Goal: Information Seeking & Learning: Learn about a topic

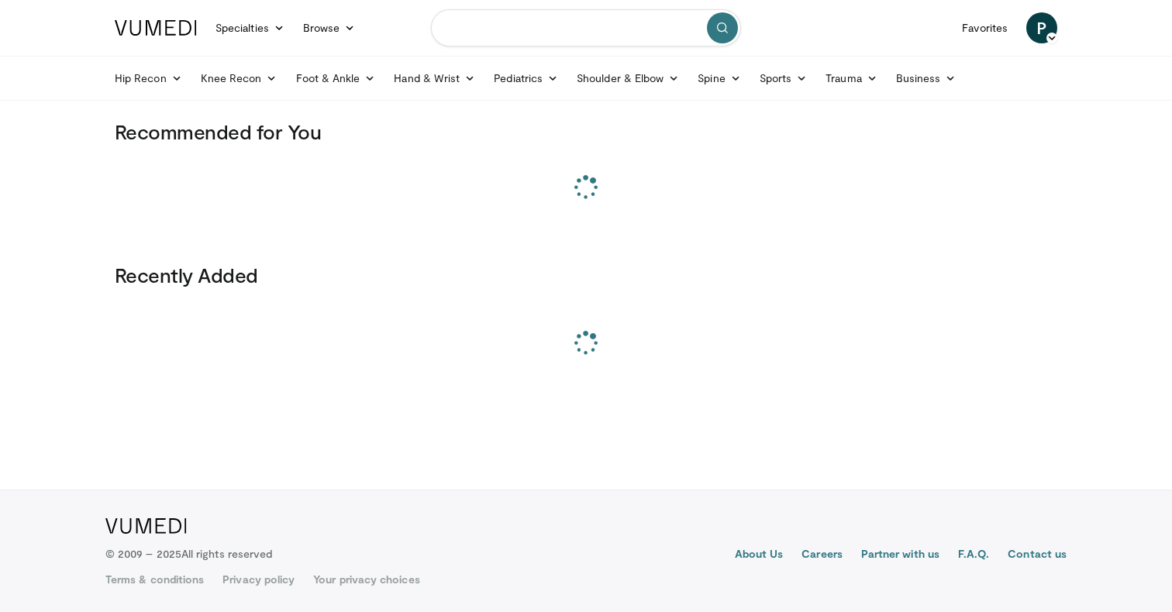
click at [519, 22] on input "Search topics, interventions" at bounding box center [586, 27] width 310 height 37
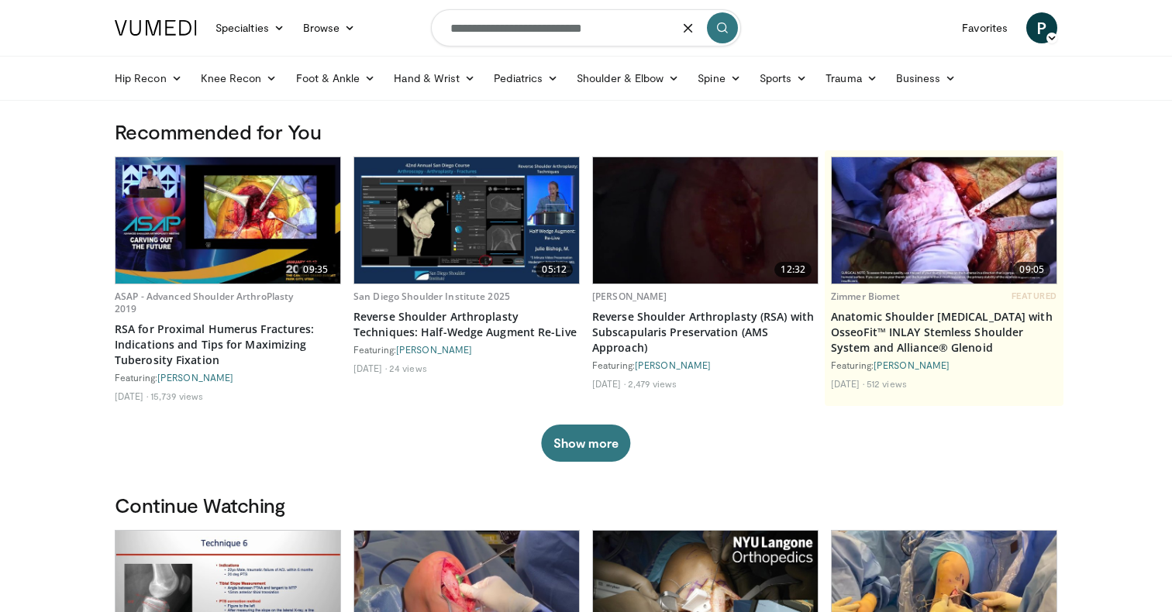
type input "**********"
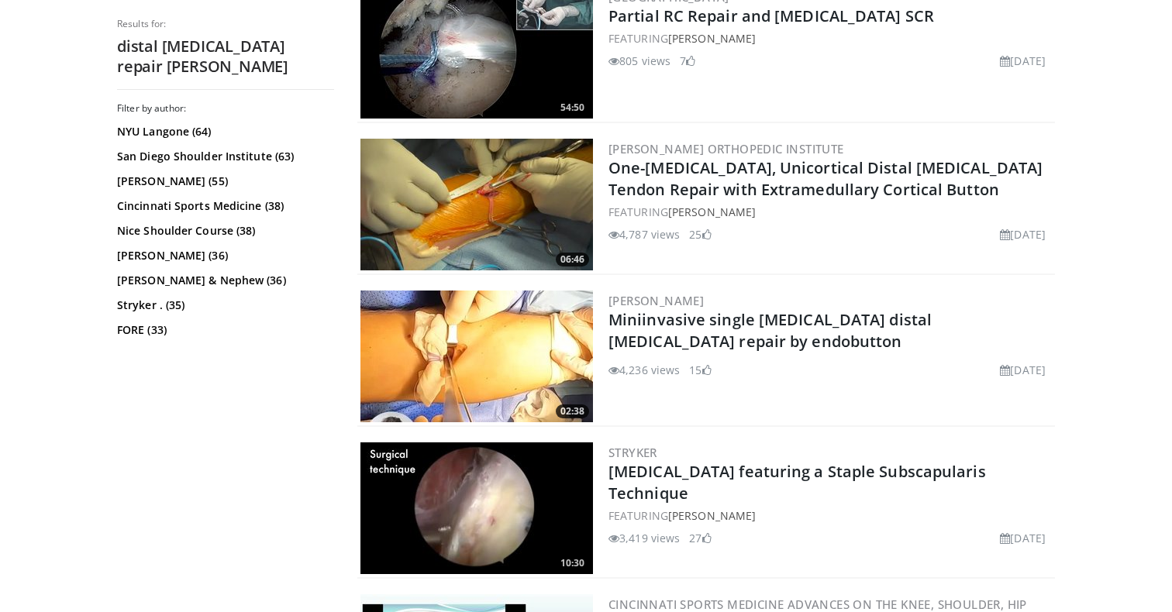
scroll to position [1258, 0]
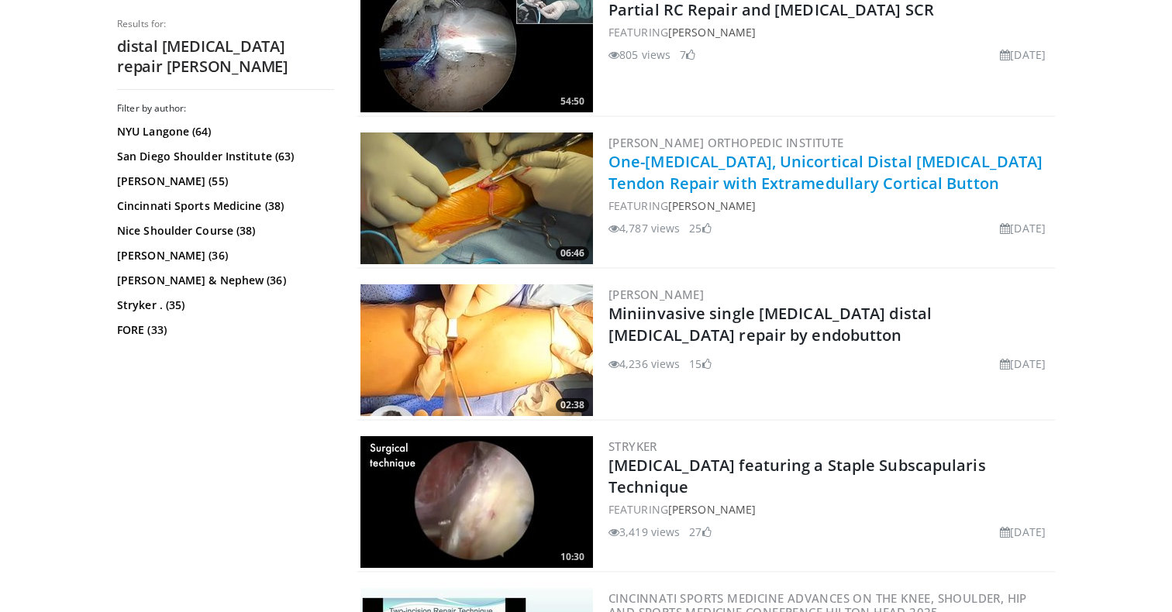
click at [782, 186] on link "One-[MEDICAL_DATA], Unicortical Distal [MEDICAL_DATA] Tendon Repair with Extram…" at bounding box center [825, 172] width 434 height 43
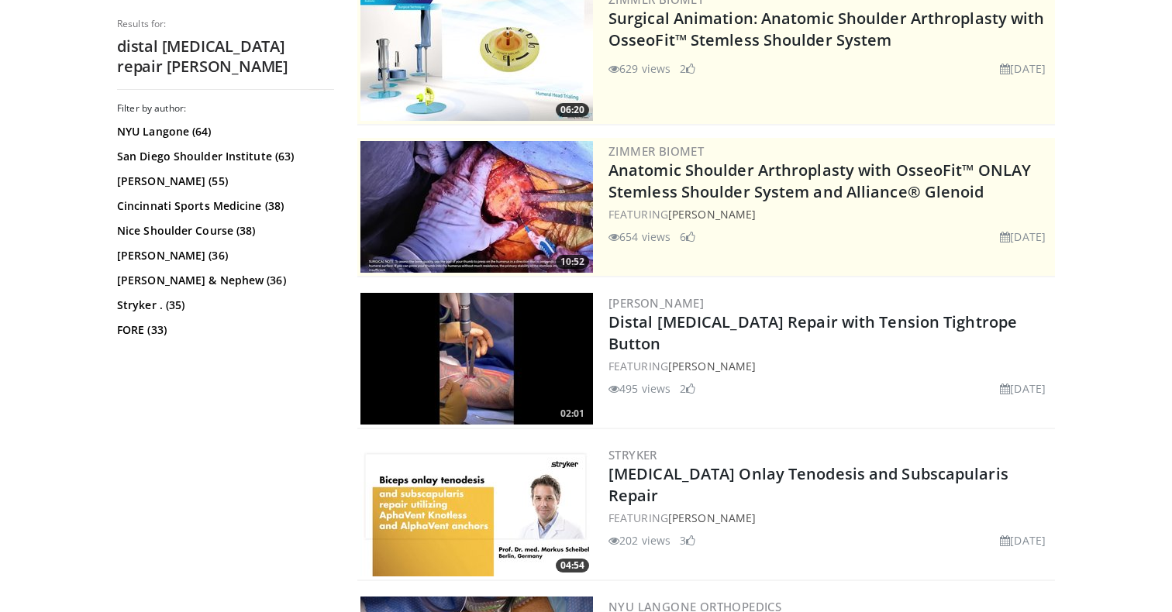
scroll to position [0, 0]
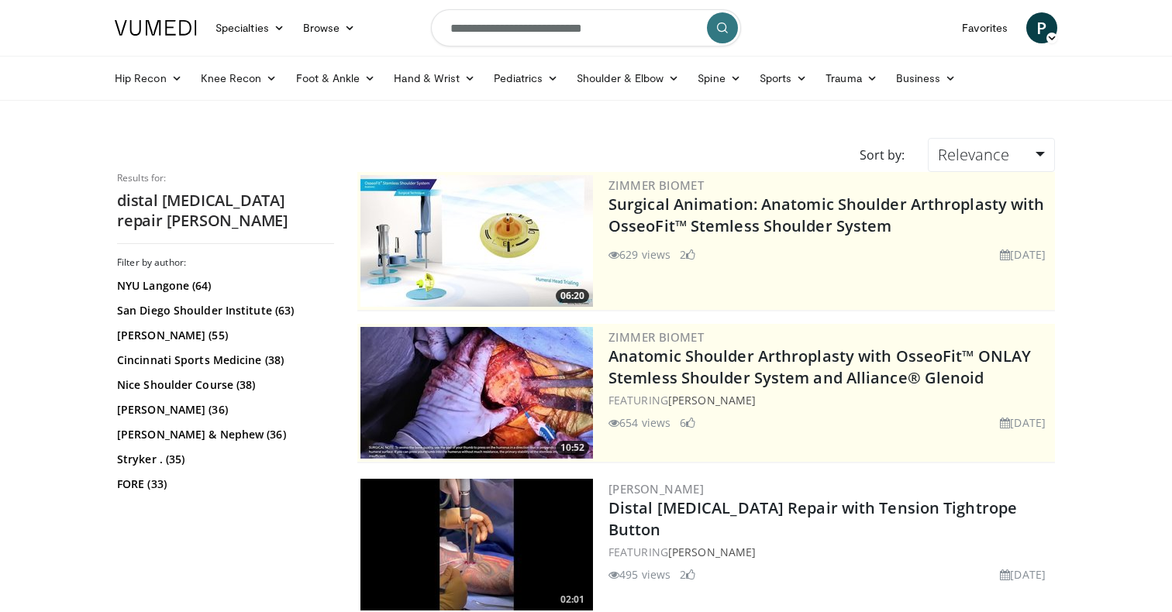
click at [596, 32] on input "**********" at bounding box center [586, 27] width 310 height 37
type input "**********"
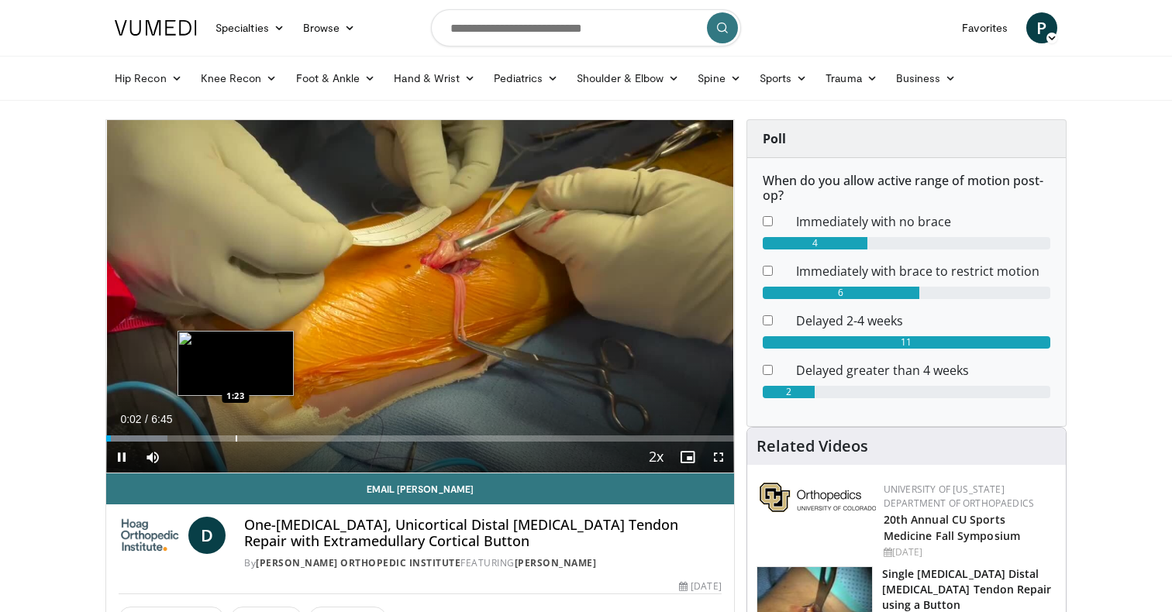
click at [236, 437] on div "Progress Bar" at bounding box center [237, 439] width 2 height 6
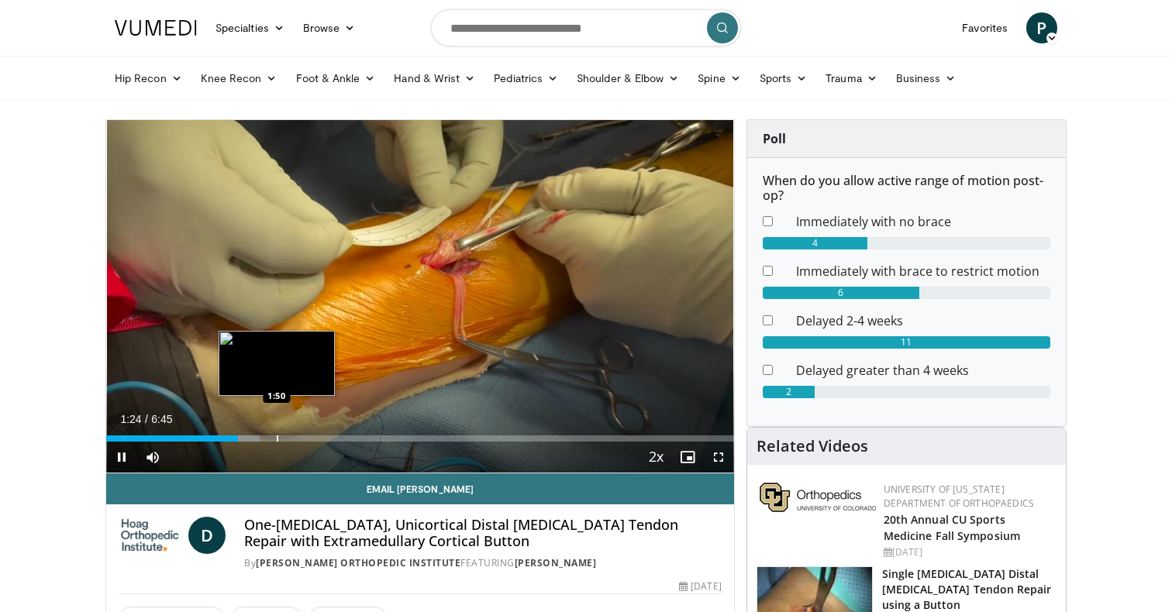
click at [277, 436] on div "Progress Bar" at bounding box center [278, 439] width 2 height 6
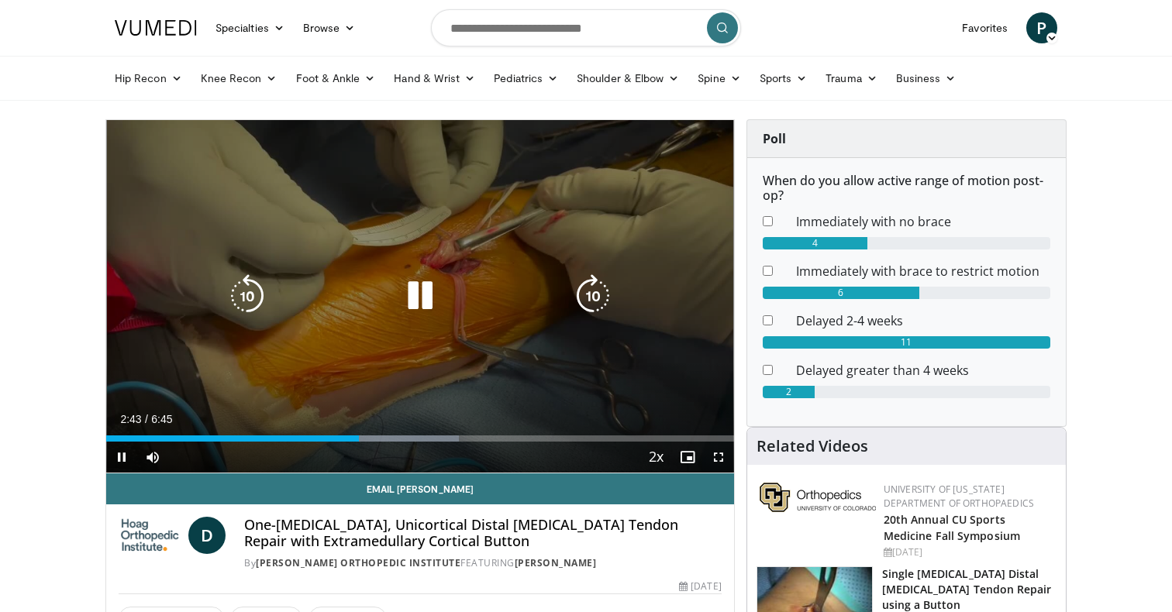
click at [438, 284] on icon "Video Player" at bounding box center [419, 295] width 43 height 43
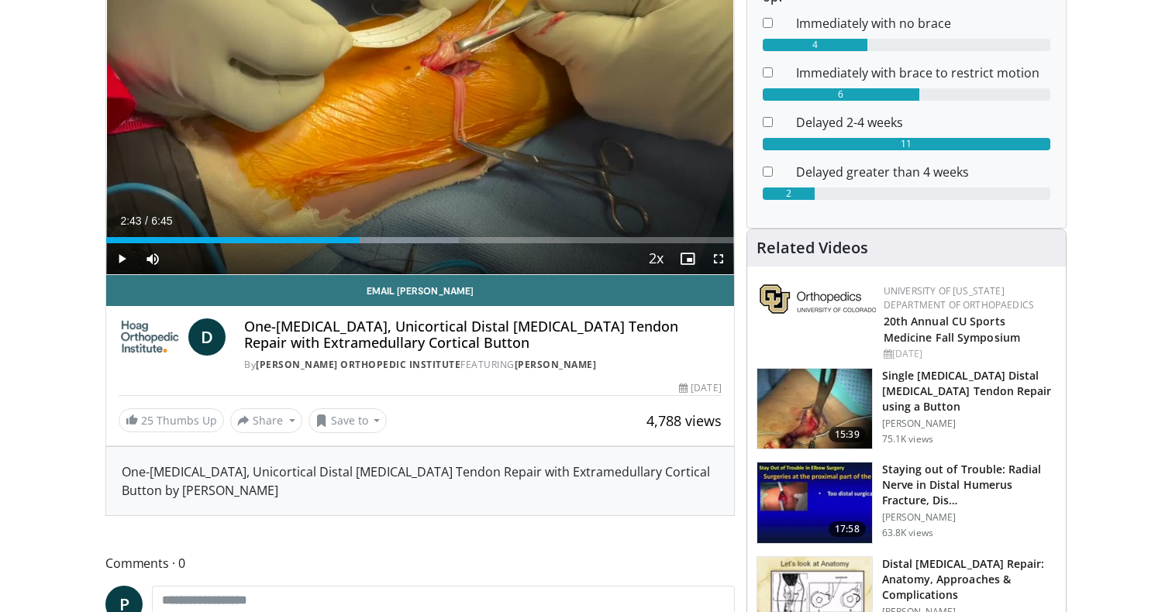
scroll to position [212, 0]
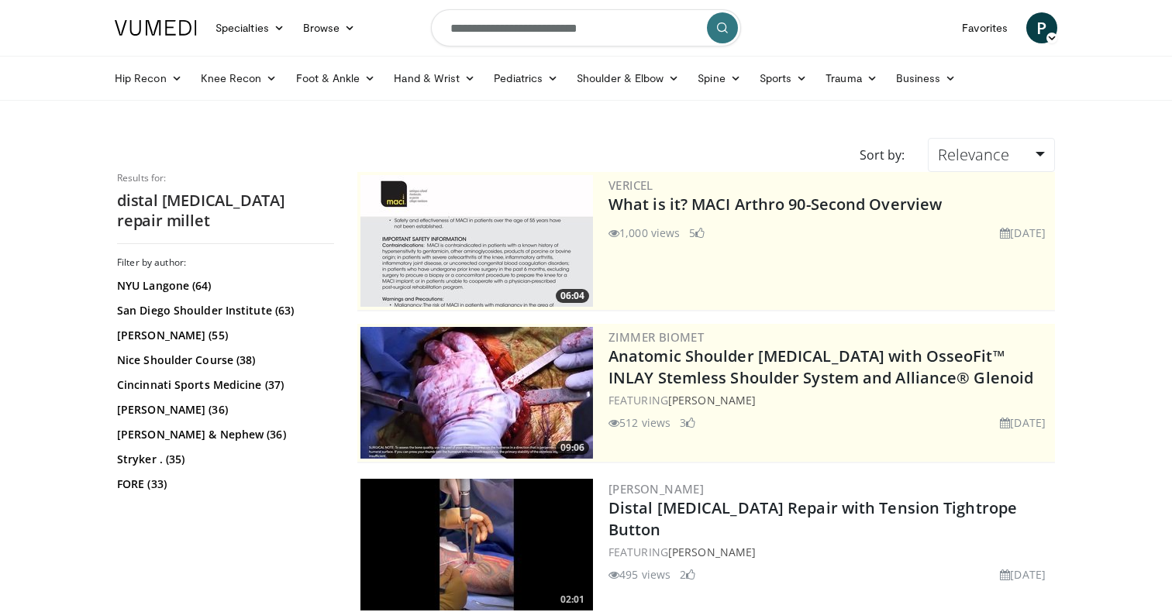
click at [560, 26] on input "**********" at bounding box center [586, 27] width 310 height 37
type input "**********"
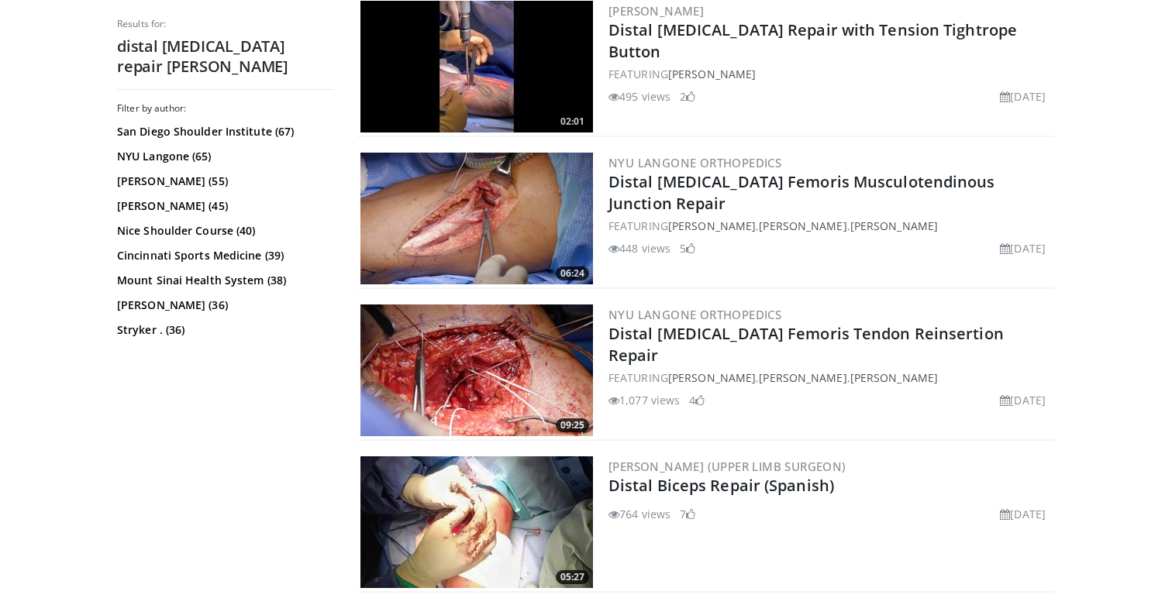
scroll to position [495, 0]
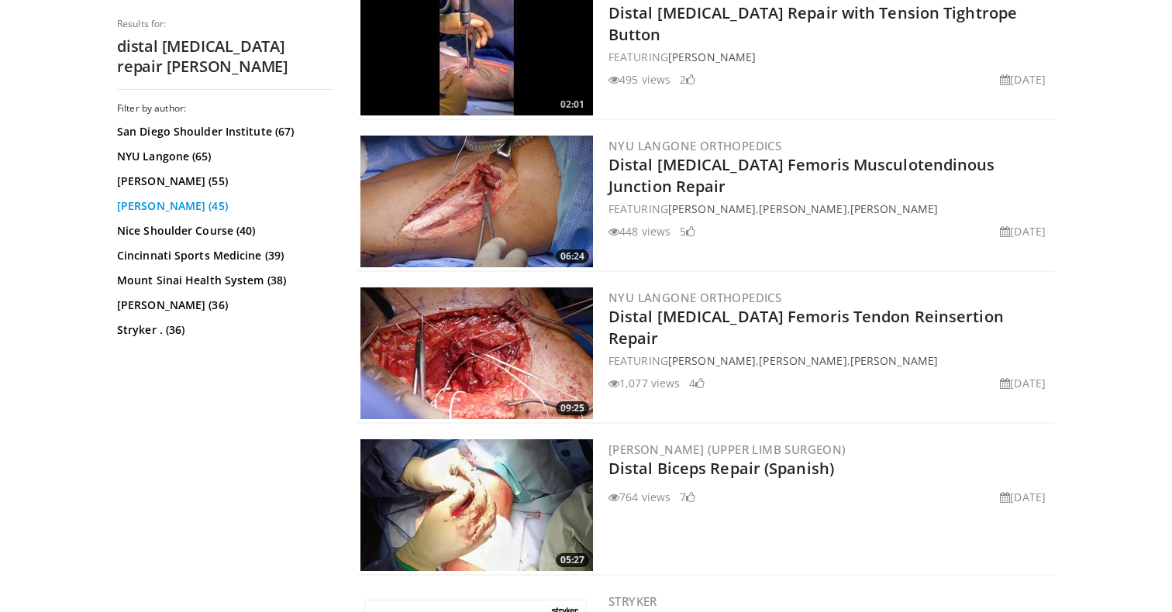
click at [167, 211] on link "[PERSON_NAME] (45)" at bounding box center [223, 206] width 213 height 16
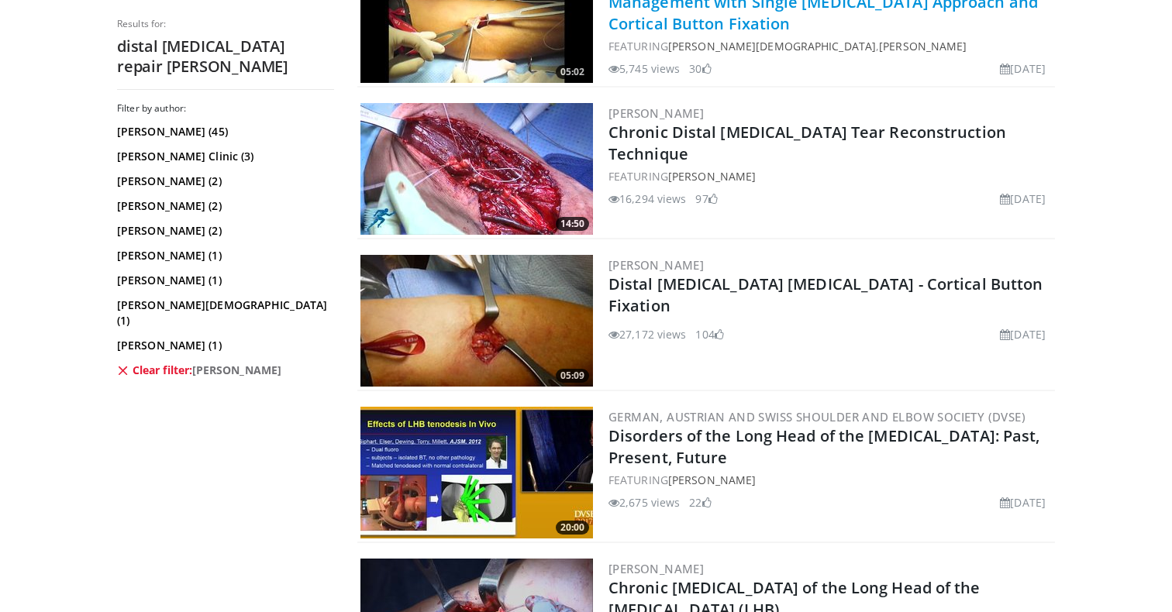
scroll to position [534, 0]
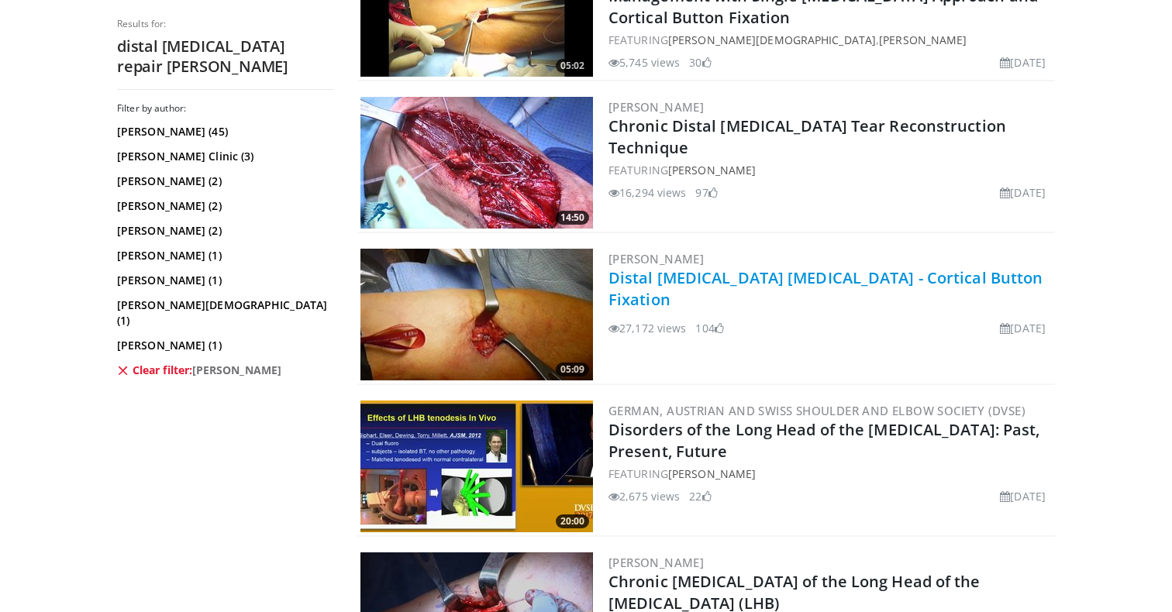
click at [802, 277] on link "Distal [MEDICAL_DATA] [MEDICAL_DATA] - Cortical Button Fixation" at bounding box center [825, 288] width 434 height 43
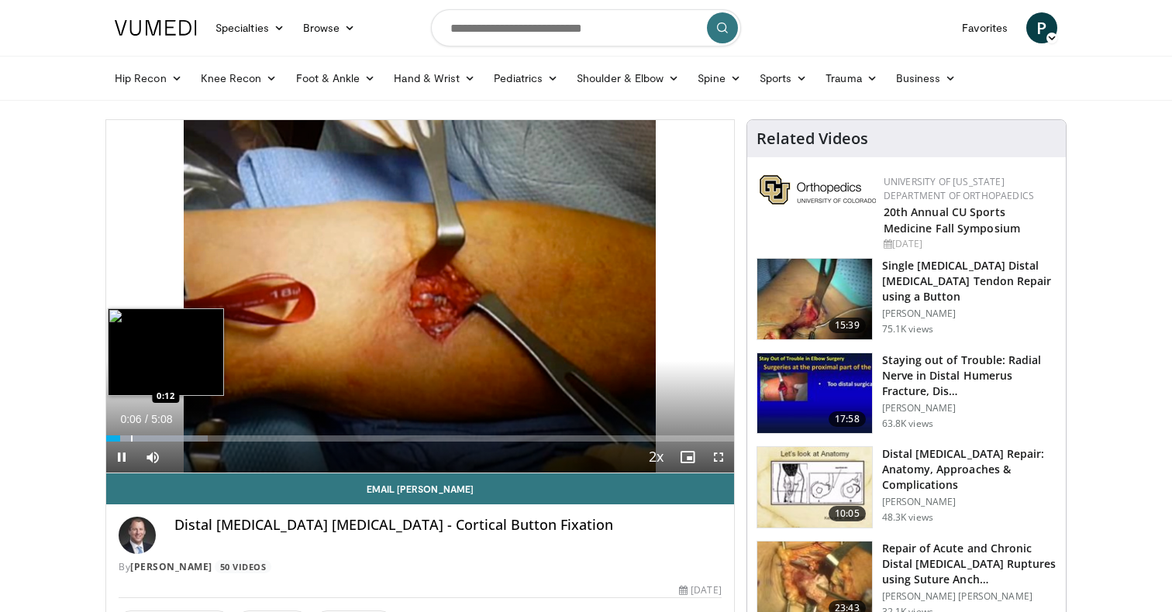
click at [131, 436] on div "Progress Bar" at bounding box center [132, 439] width 2 height 6
click at [182, 437] on div "Progress Bar" at bounding box center [183, 439] width 2 height 6
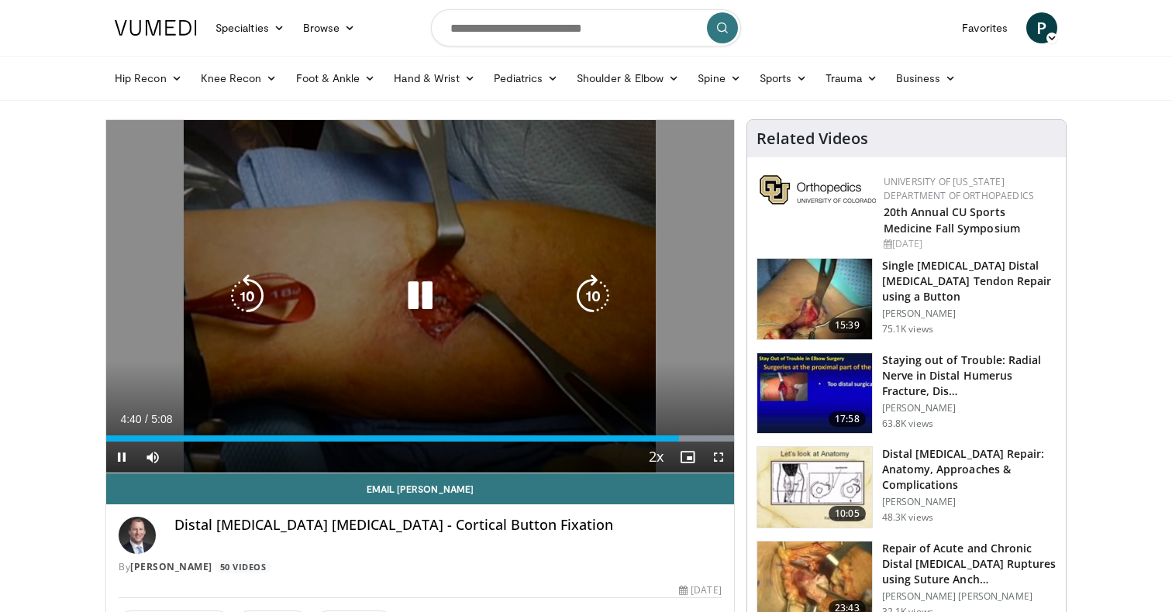
click at [413, 287] on icon "Video Player" at bounding box center [419, 295] width 43 height 43
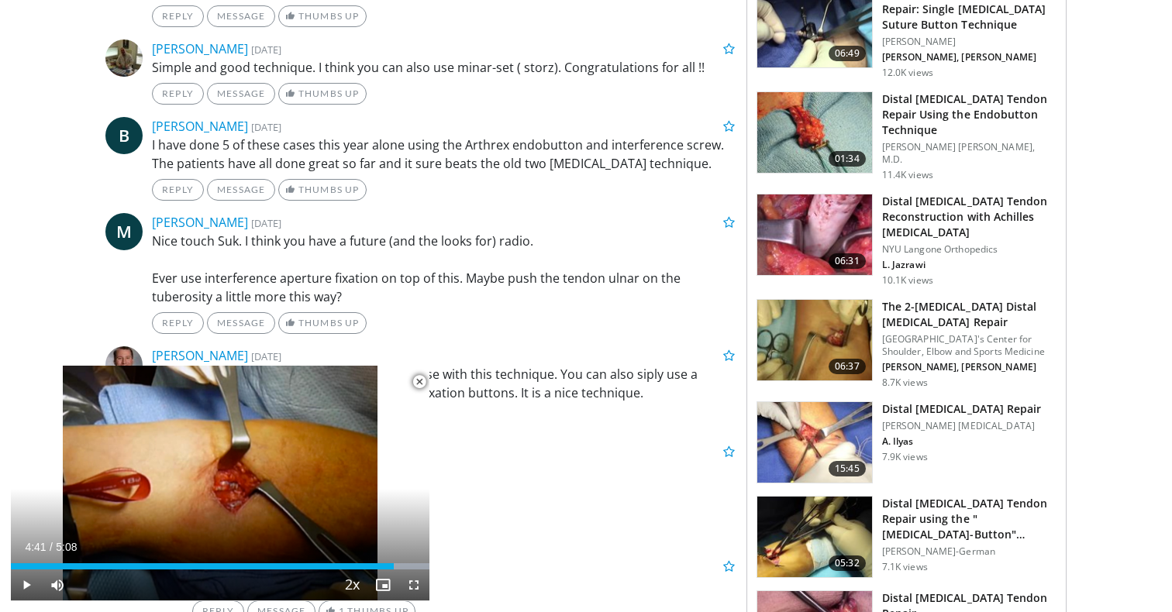
scroll to position [949, 0]
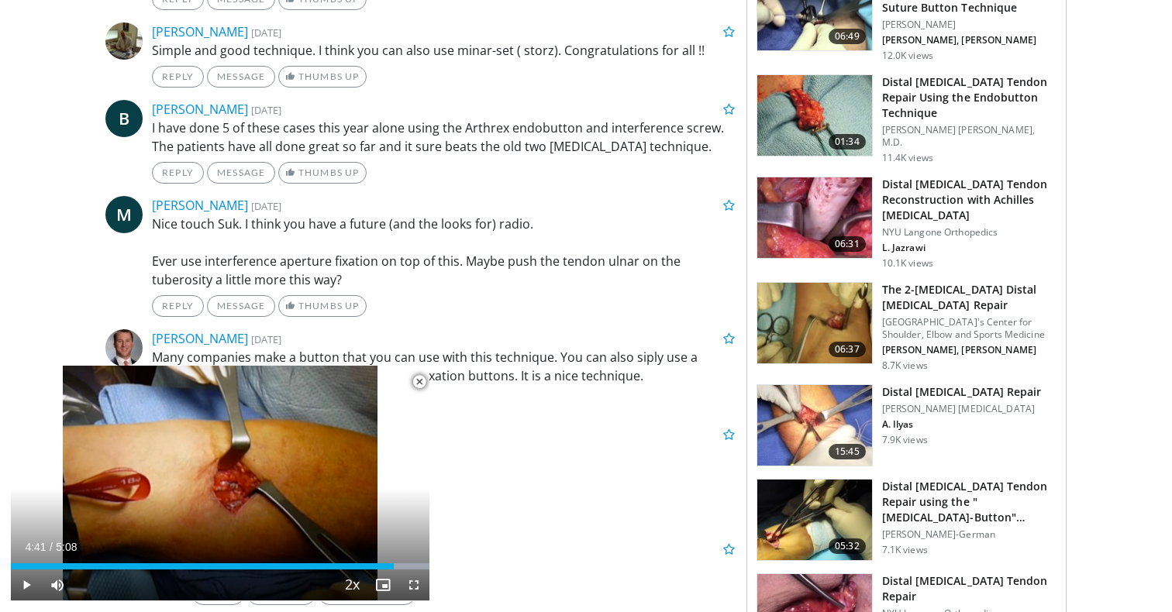
click at [935, 384] on h3 "Distal [MEDICAL_DATA] Repair" at bounding box center [962, 392] width 160 height 16
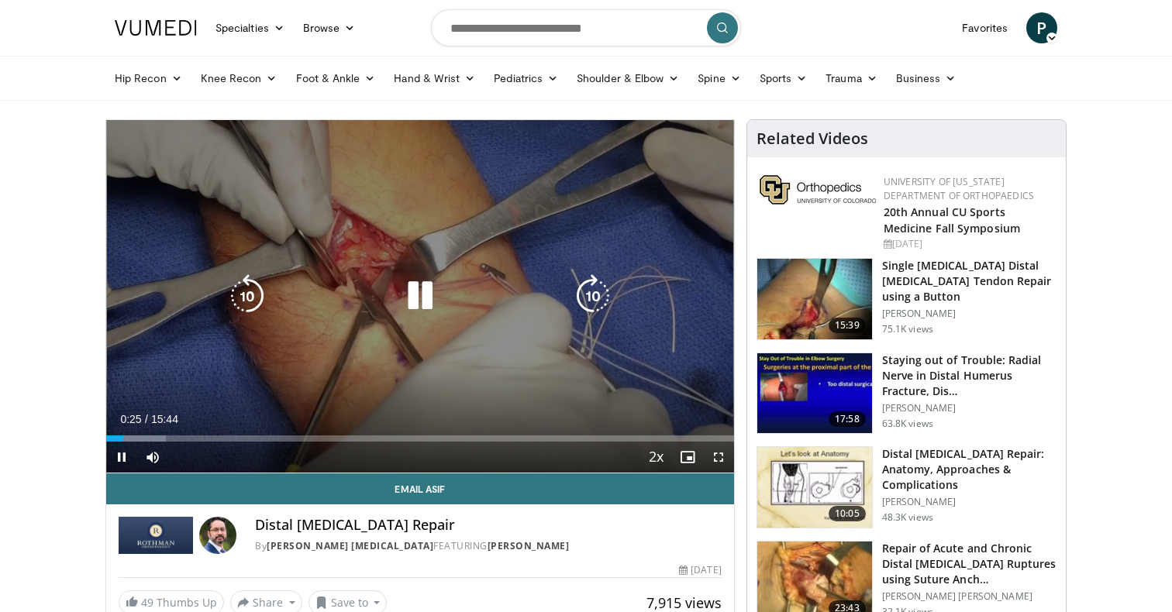
click at [432, 298] on icon "Video Player" at bounding box center [419, 295] width 43 height 43
click at [418, 304] on icon "Video Player" at bounding box center [419, 295] width 43 height 43
click at [423, 298] on icon "Video Player" at bounding box center [419, 295] width 43 height 43
click at [416, 304] on icon "Video Player" at bounding box center [419, 295] width 43 height 43
click at [417, 280] on icon "Video Player" at bounding box center [419, 295] width 43 height 43
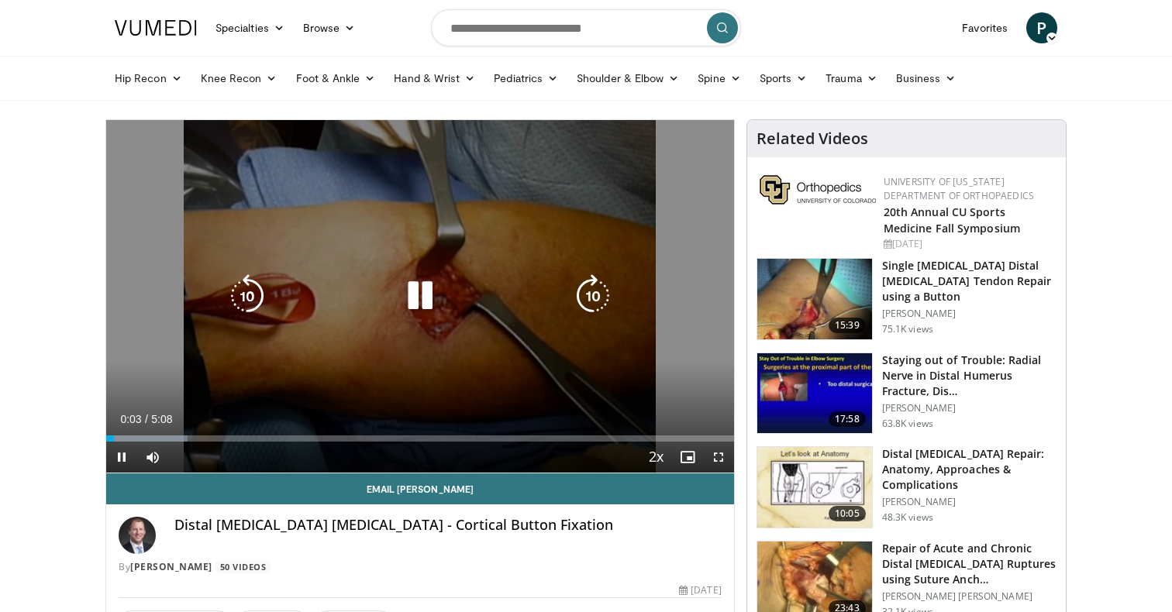
click at [422, 314] on icon "Video Player" at bounding box center [419, 295] width 43 height 43
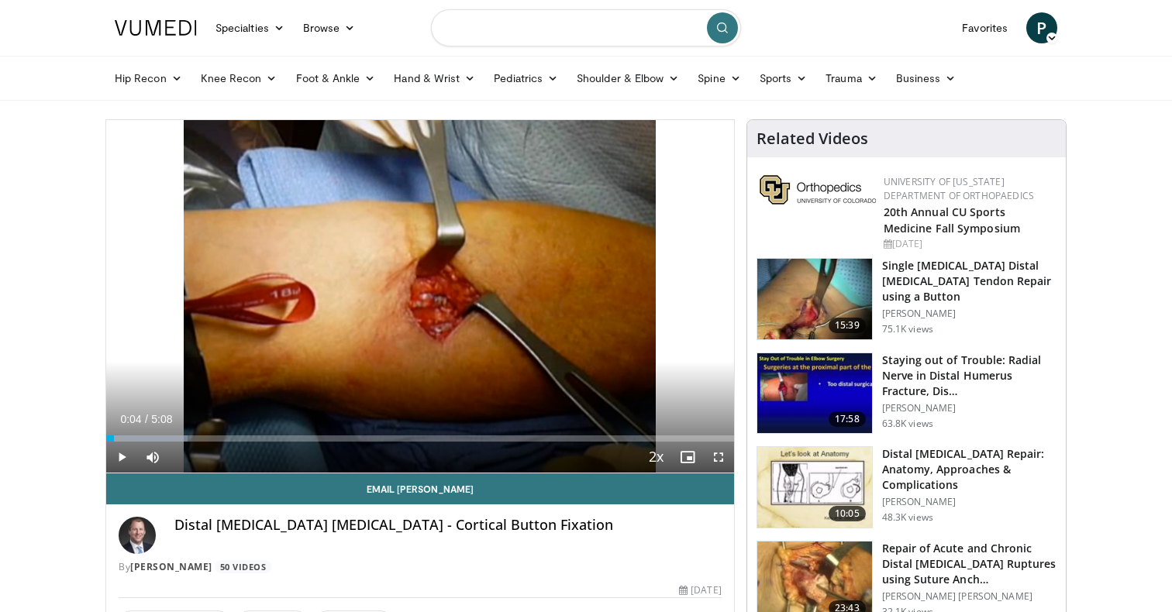
click at [535, 29] on input "Search topics, interventions" at bounding box center [586, 27] width 310 height 37
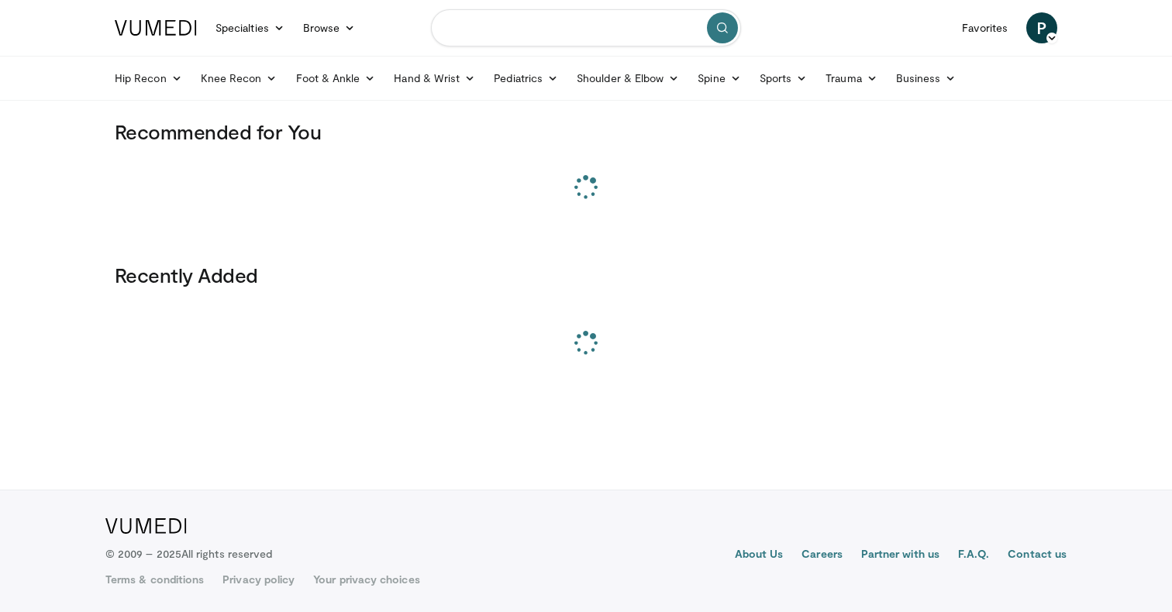
click at [545, 29] on input "Search topics, interventions" at bounding box center [586, 27] width 310 height 37
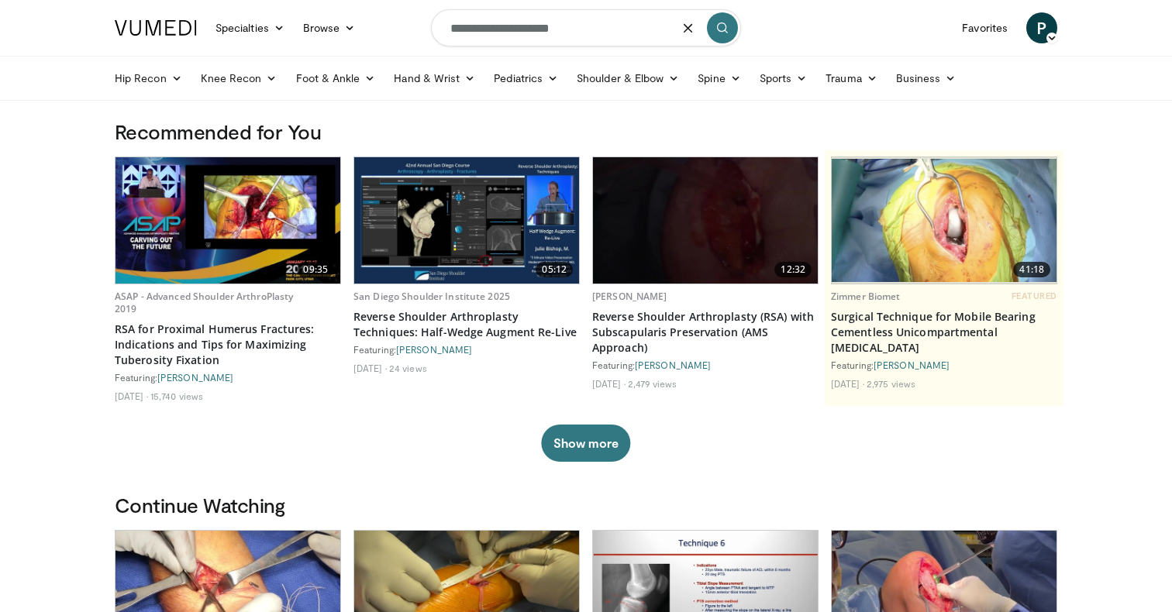
type input "**********"
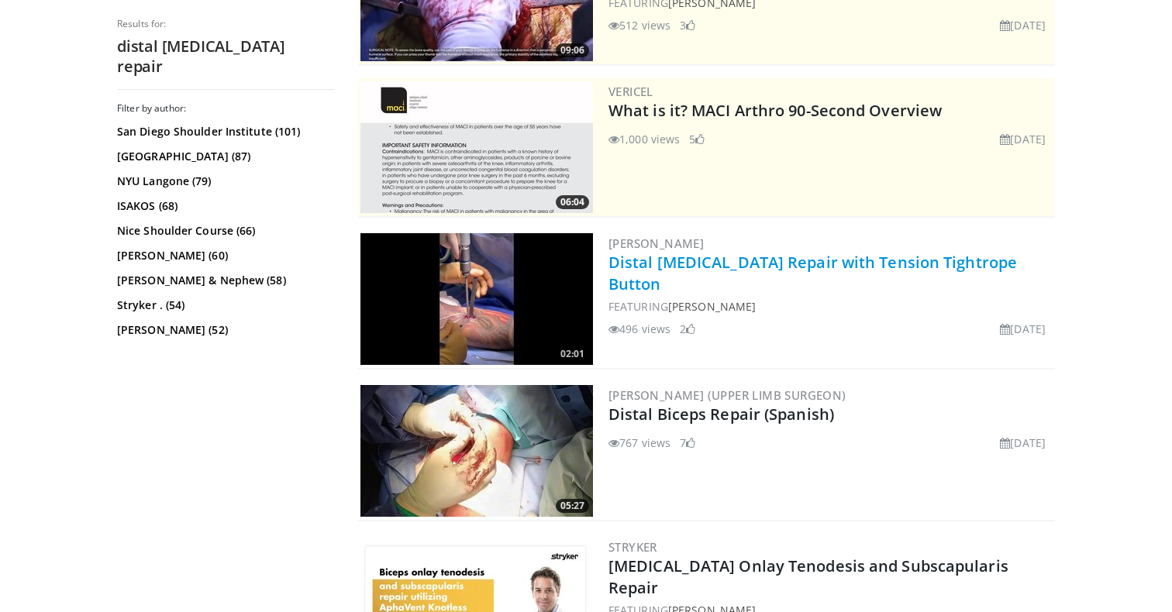
scroll to position [355, 0]
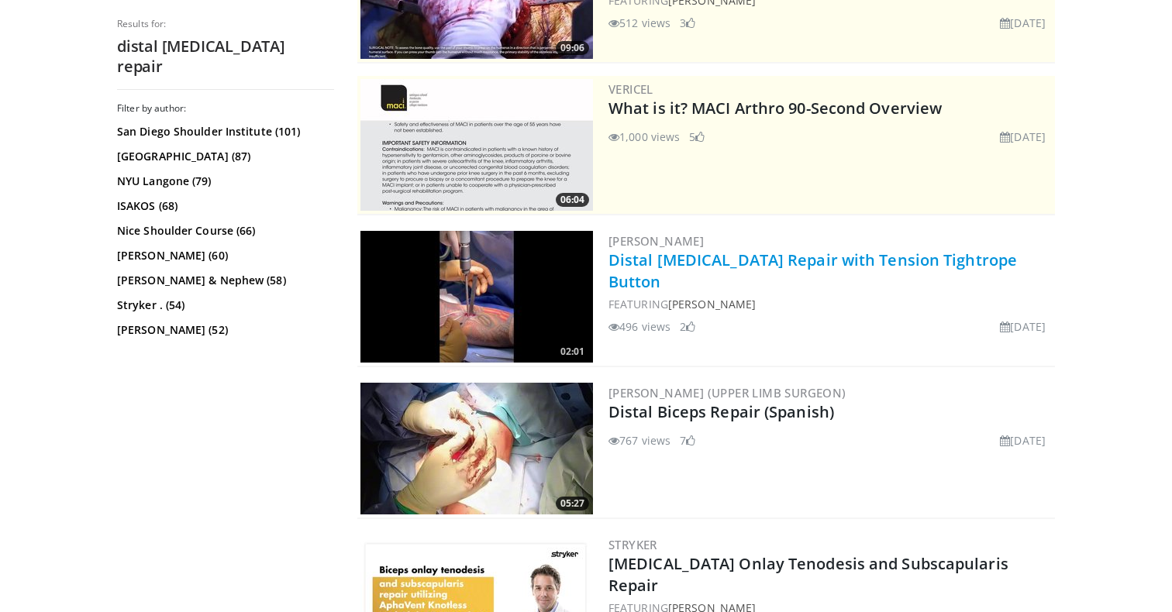
click at [768, 263] on link "Distal [MEDICAL_DATA] Repair with Tension Tightrope Button" at bounding box center [812, 271] width 408 height 43
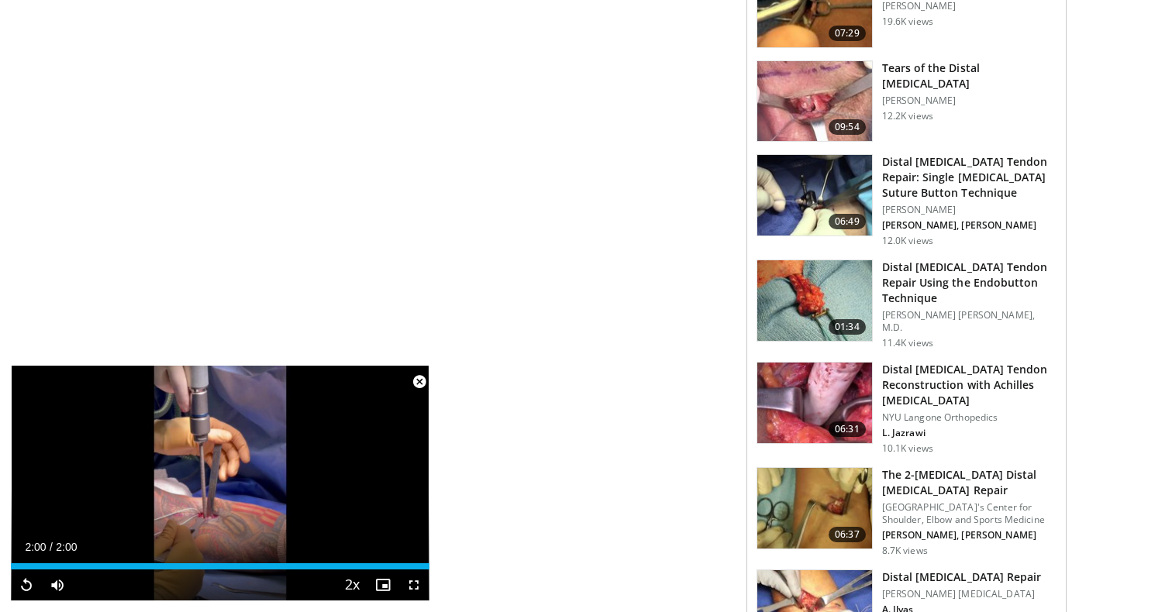
scroll to position [1110, 0]
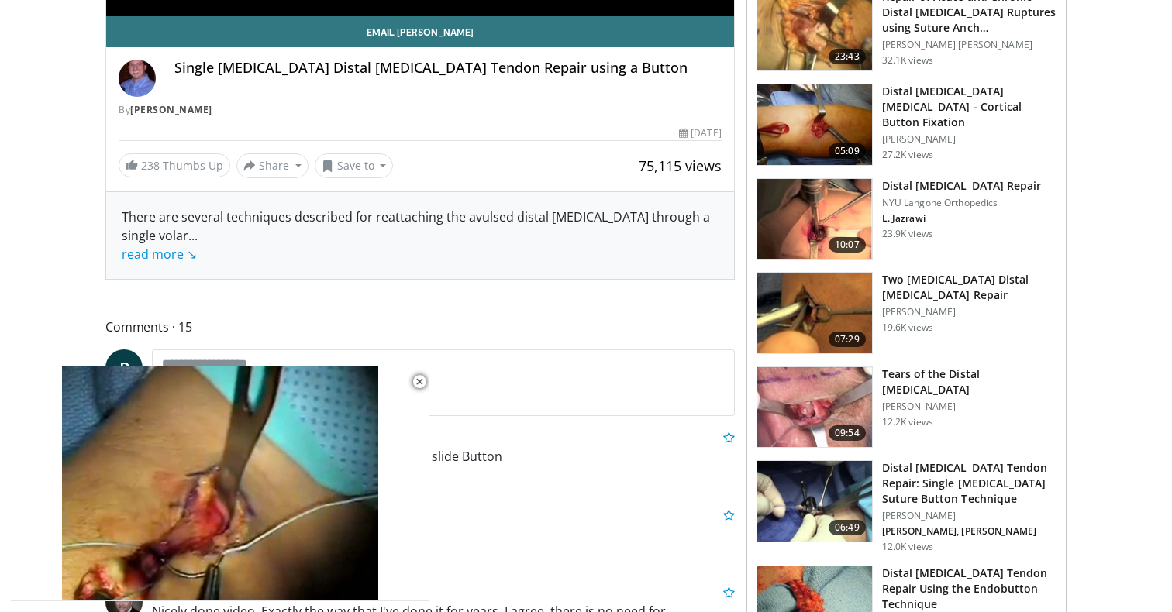
scroll to position [460, 0]
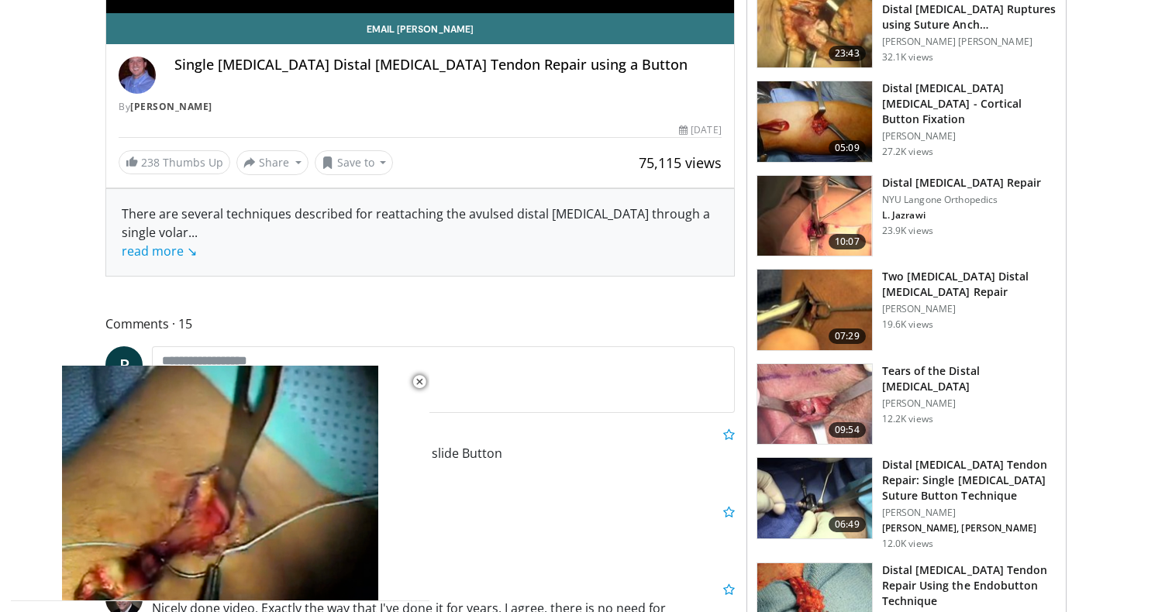
click at [836, 412] on img at bounding box center [814, 404] width 115 height 81
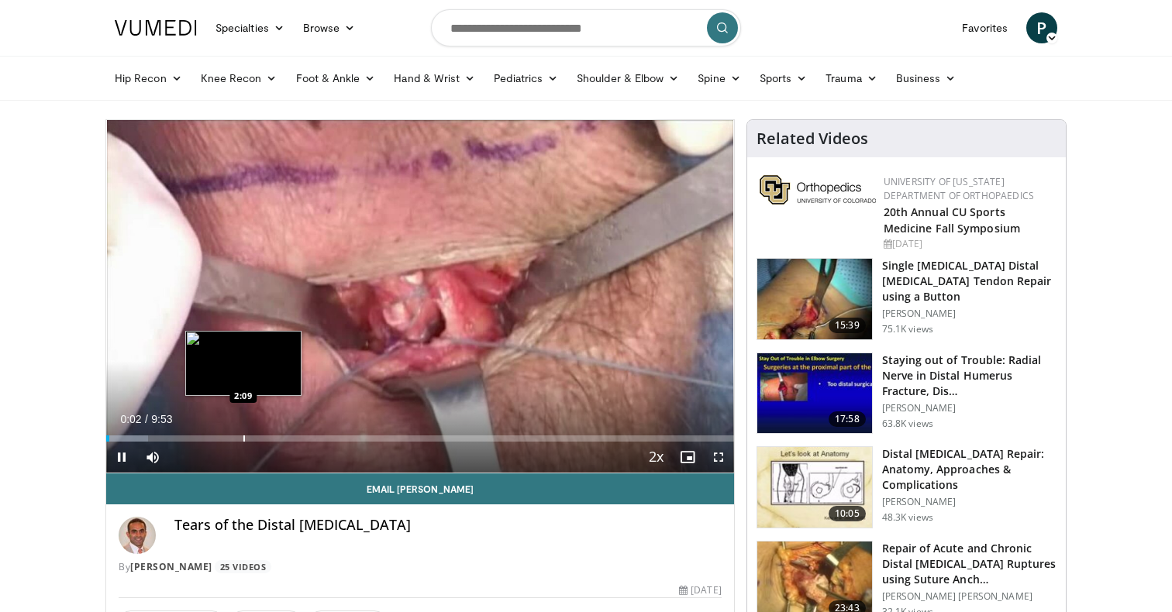
click at [243, 436] on div "Progress Bar" at bounding box center [244, 439] width 2 height 6
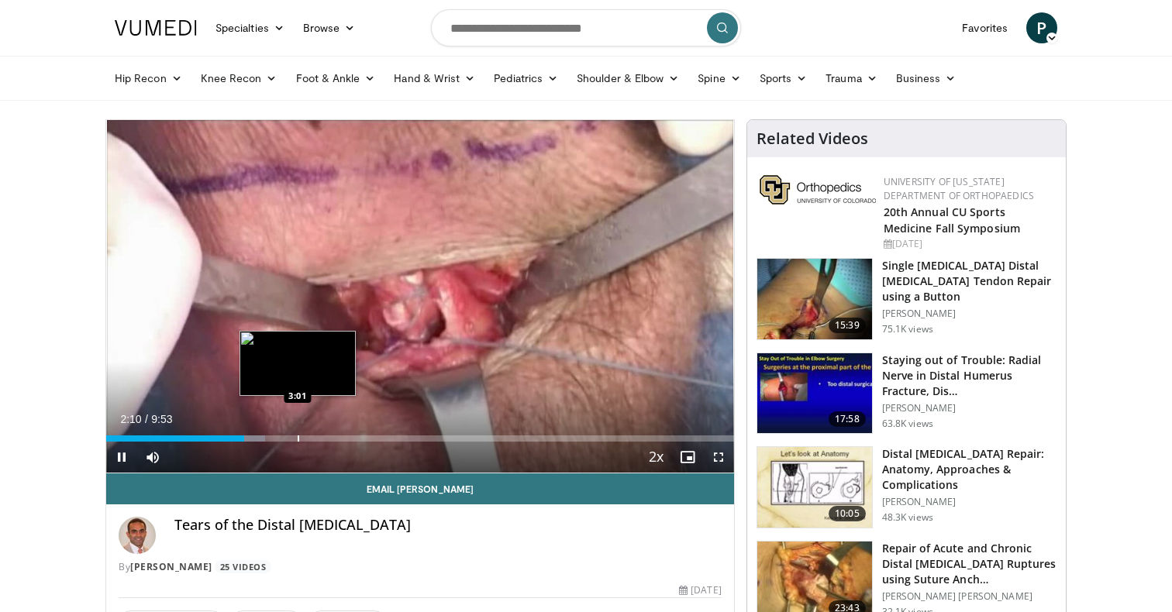
click at [304, 433] on div "Loaded : 25.29% 2:10 3:01" at bounding box center [420, 434] width 628 height 15
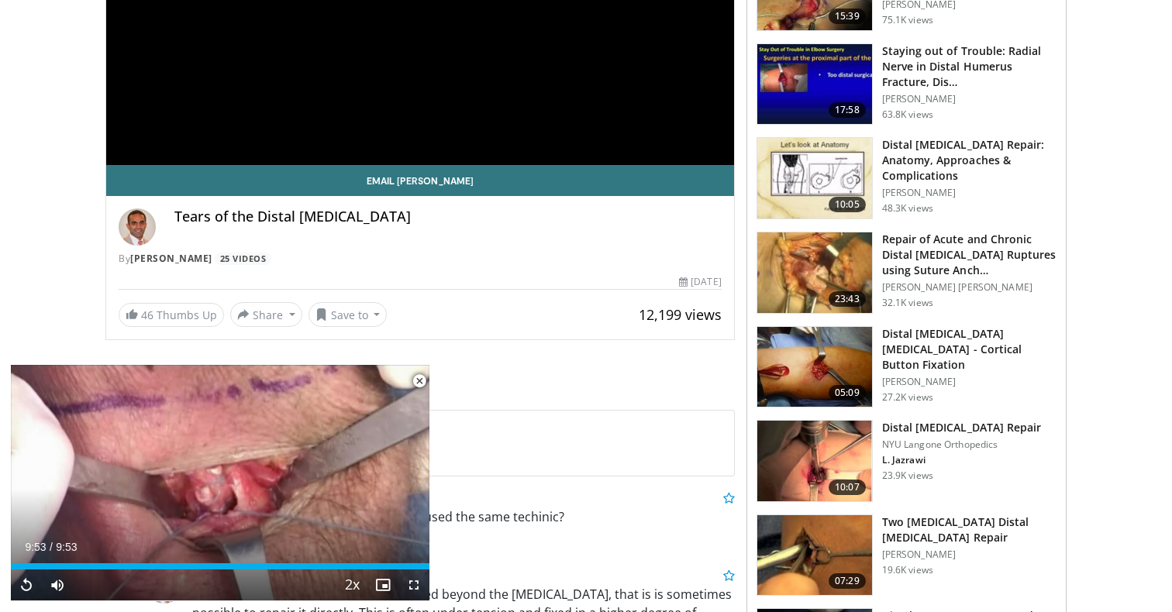
scroll to position [481, 0]
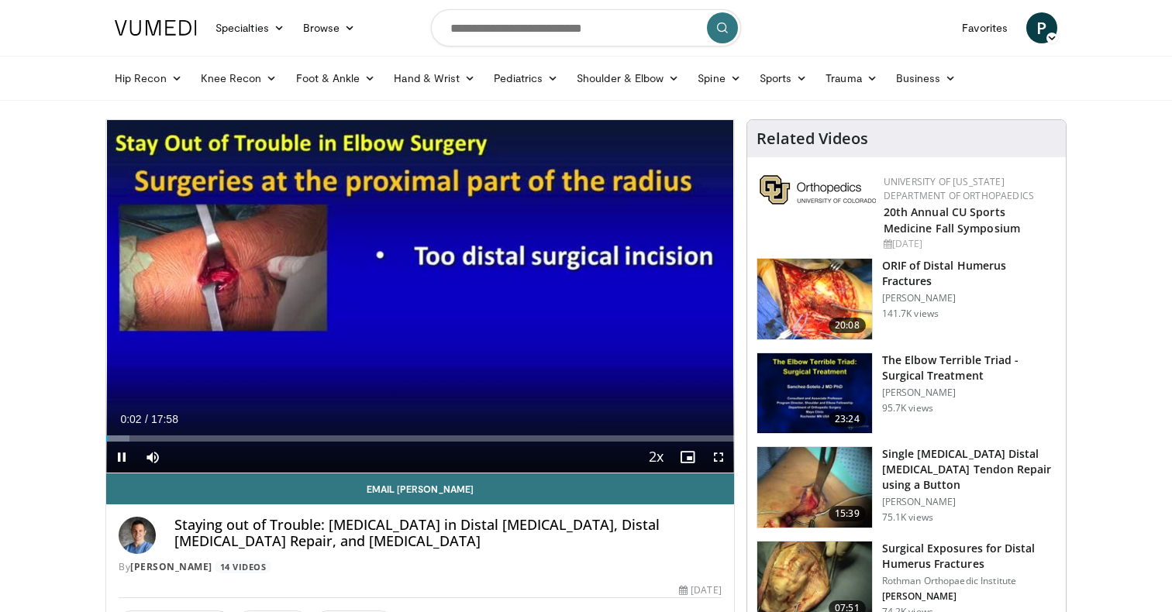
scroll to position [32, 0]
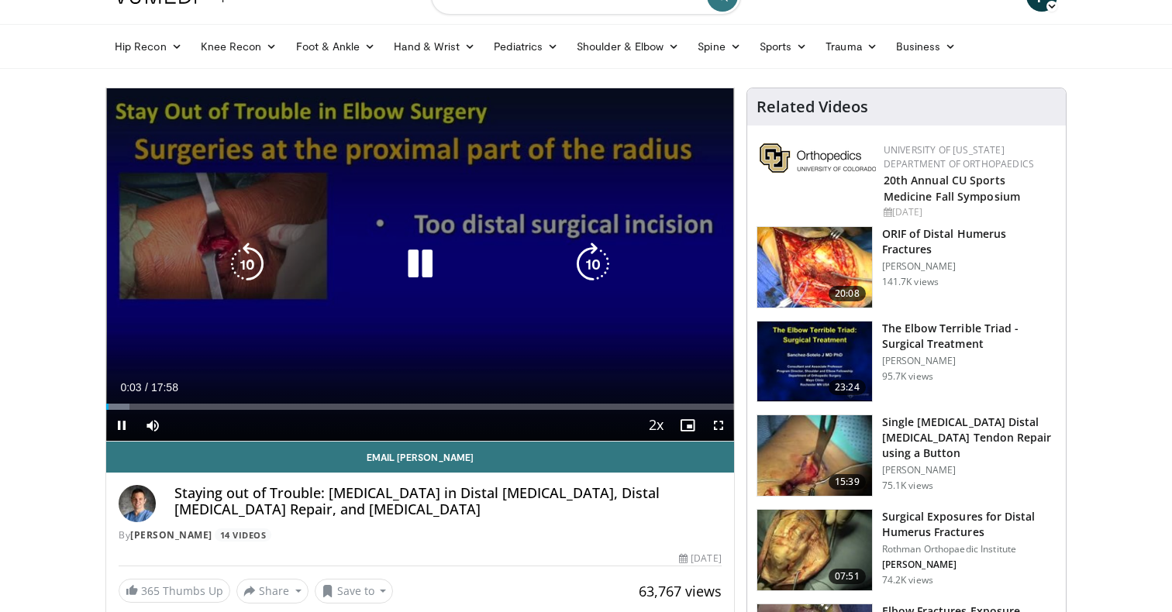
click at [500, 284] on div "10 seconds Tap to unmute" at bounding box center [420, 264] width 628 height 353
